Goal: Information Seeking & Learning: Learn about a topic

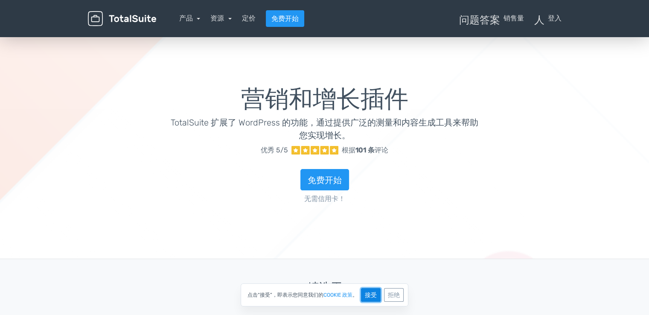
click at [374, 294] on font "接受" at bounding box center [371, 294] width 12 height 7
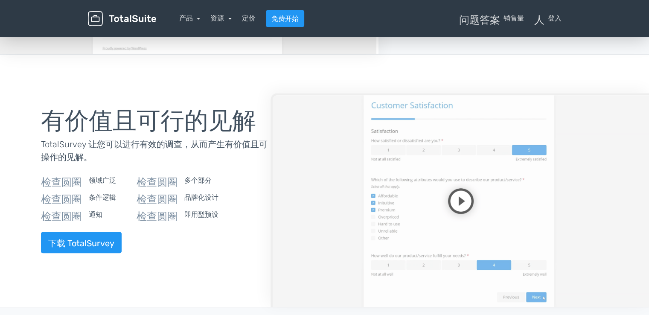
scroll to position [754, 0]
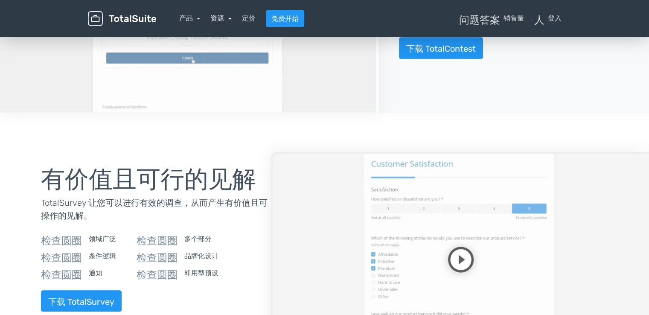
click at [230, 20] on link "资源" at bounding box center [220, 18] width 21 height 8
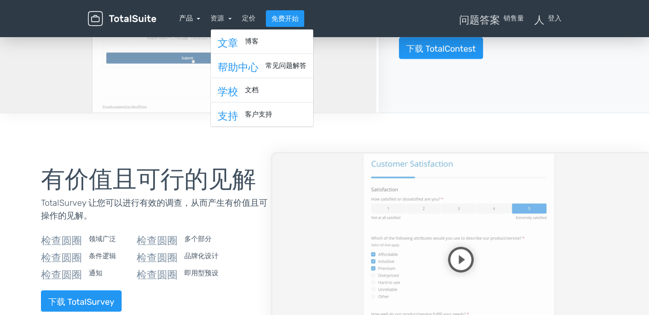
click at [198, 20] on link "产品" at bounding box center [189, 18] width 21 height 8
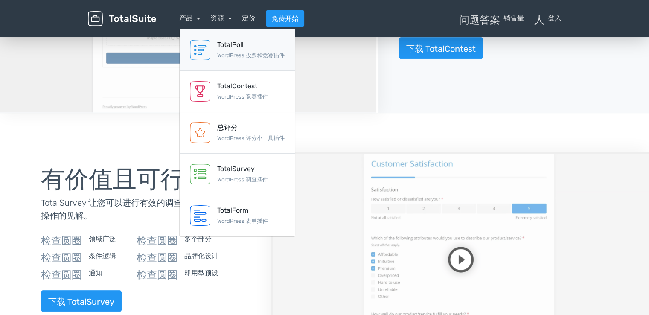
click at [236, 55] on font "WordPress 投票和竞赛插件" at bounding box center [250, 55] width 67 height 6
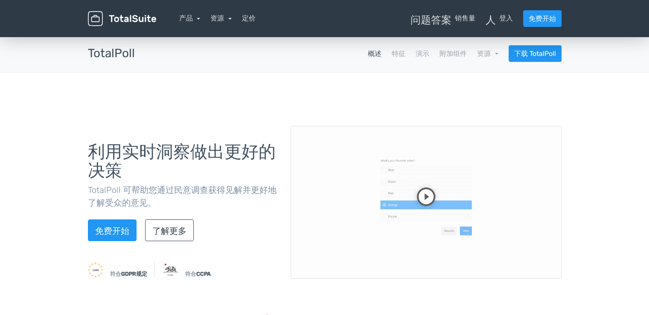
click at [381, 52] on nav "概述 特征 演示 附加组件 资源 school Documentation article Changelog 下载 TotalPoll" at bounding box center [354, 53] width 427 height 17
click at [420, 55] on font "演示" at bounding box center [423, 54] width 14 height 8
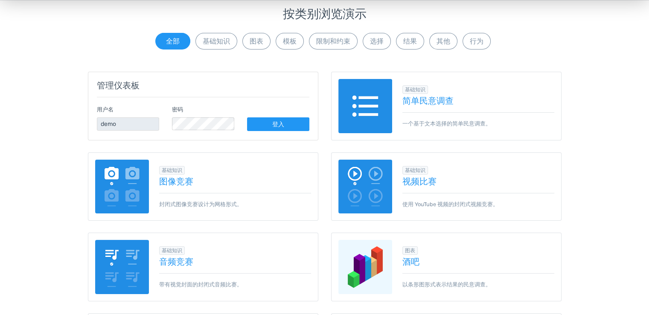
scroll to position [86, 0]
click at [446, 99] on font "简单民意调查" at bounding box center [427, 100] width 51 height 10
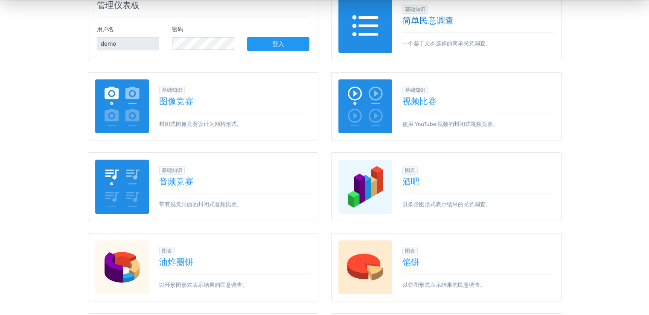
scroll to position [171, 0]
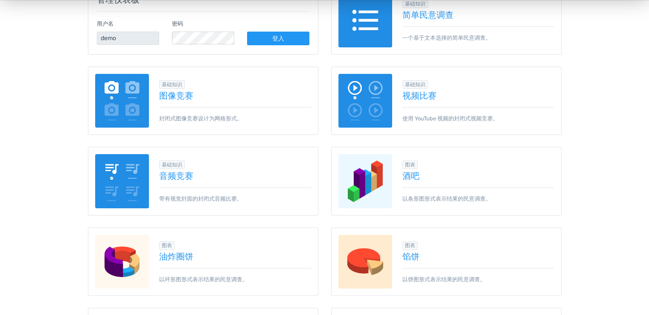
drag, startPoint x: 629, startPoint y: 127, endPoint x: 606, endPoint y: 129, distance: 23.1
click at [173, 96] on font "图像竞赛" at bounding box center [176, 95] width 34 height 10
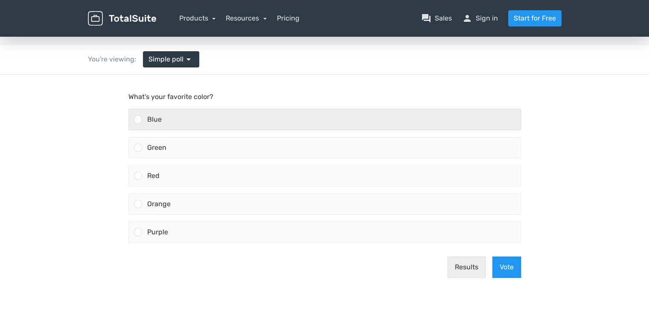
scroll to position [43, 0]
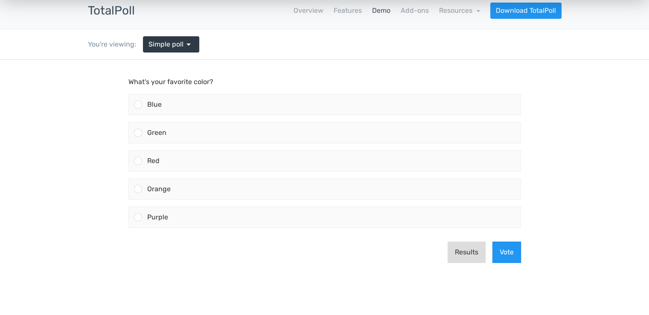
click at [473, 250] on button "Results" at bounding box center [467, 252] width 38 height 21
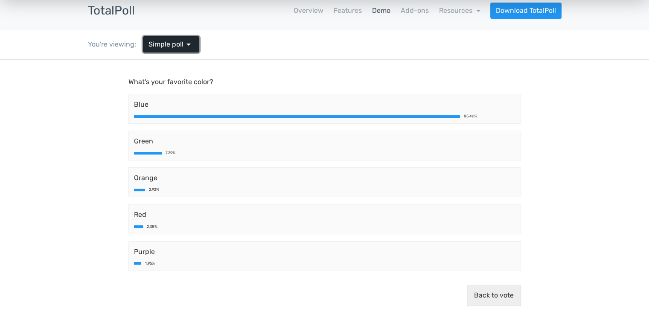
click at [195, 47] on link "Simple poll arrow_drop_down" at bounding box center [171, 44] width 56 height 16
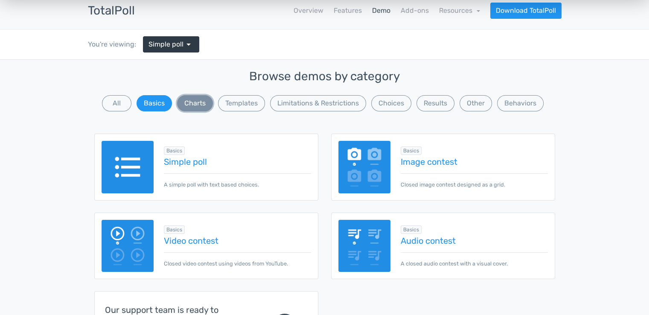
click at [198, 105] on button "Charts" at bounding box center [195, 103] width 36 height 16
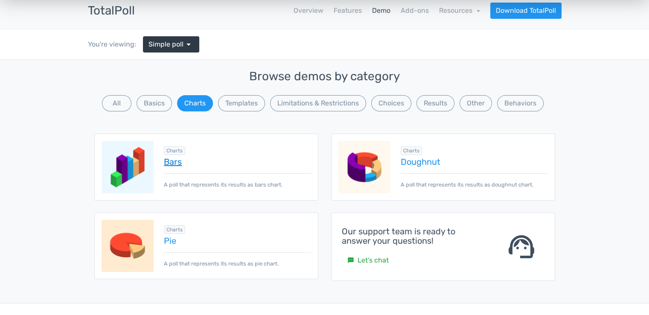
click at [220, 158] on link "Bars" at bounding box center [237, 161] width 147 height 9
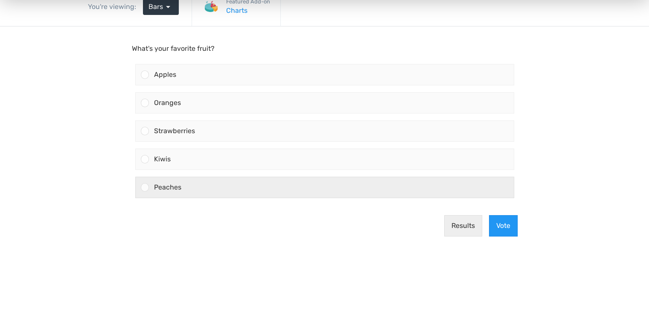
scroll to position [85, 0]
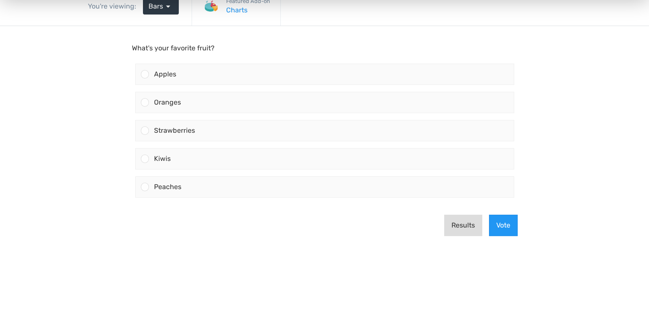
click at [457, 226] on button "Results" at bounding box center [463, 225] width 38 height 21
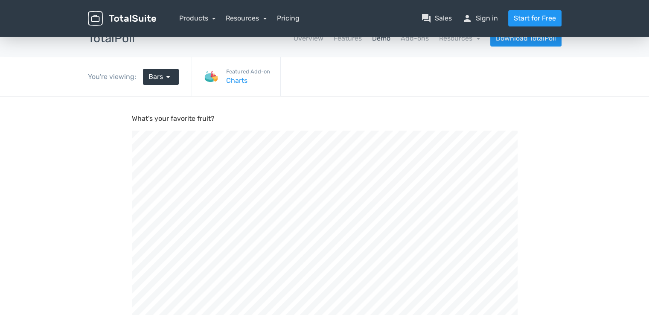
scroll to position [0, 0]
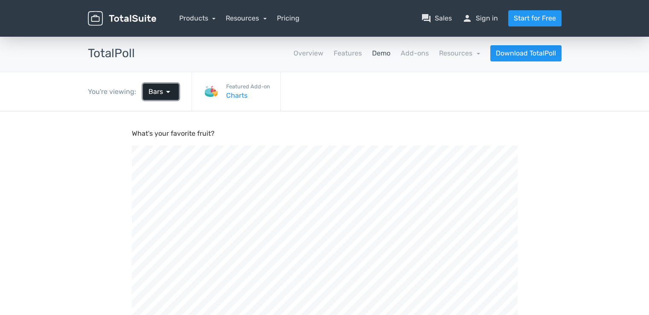
click at [165, 93] on span "arrow_drop_down" at bounding box center [168, 92] width 10 height 10
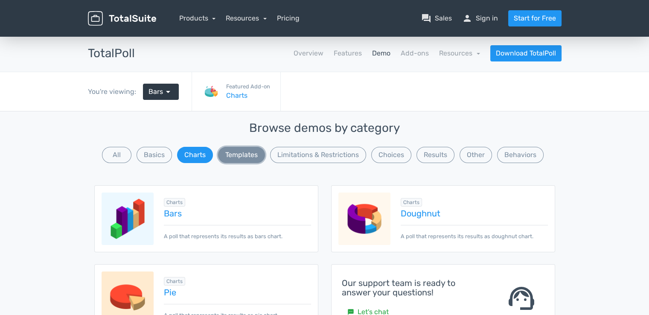
click at [242, 151] on button "Templates" at bounding box center [241, 155] width 47 height 16
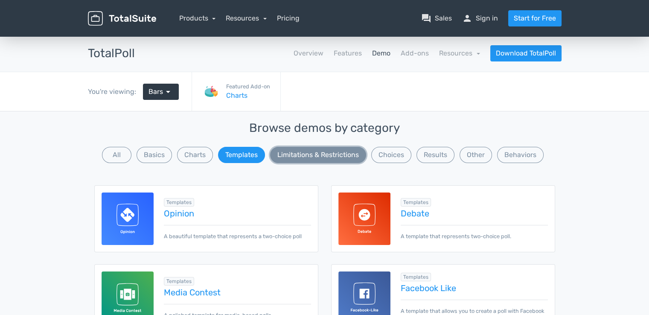
click at [292, 154] on button "Limitations & Restrictions" at bounding box center [318, 155] width 96 height 16
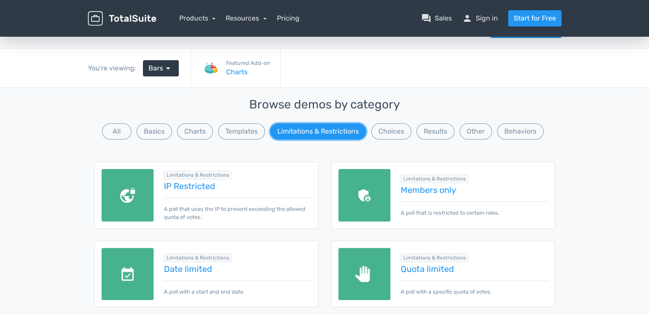
scroll to position [43, 0]
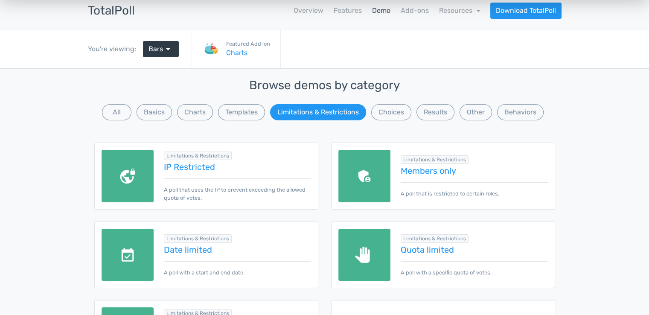
click at [570, 136] on div "Browse demos by category All Basics Charts Templates Limitations & Restrictions…" at bounding box center [324, 229] width 649 height 322
click at [386, 114] on button "Choices" at bounding box center [391, 112] width 40 height 16
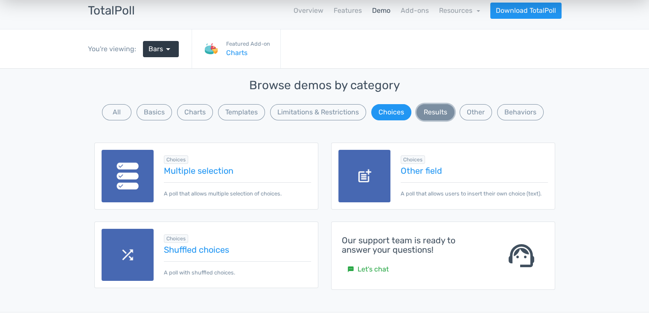
click at [436, 113] on button "Results" at bounding box center [435, 112] width 38 height 16
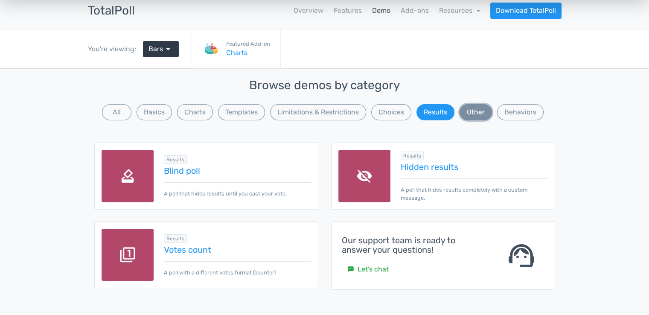
click at [476, 113] on button "Other" at bounding box center [476, 112] width 32 height 16
